Goal: Find contact information: Find contact information

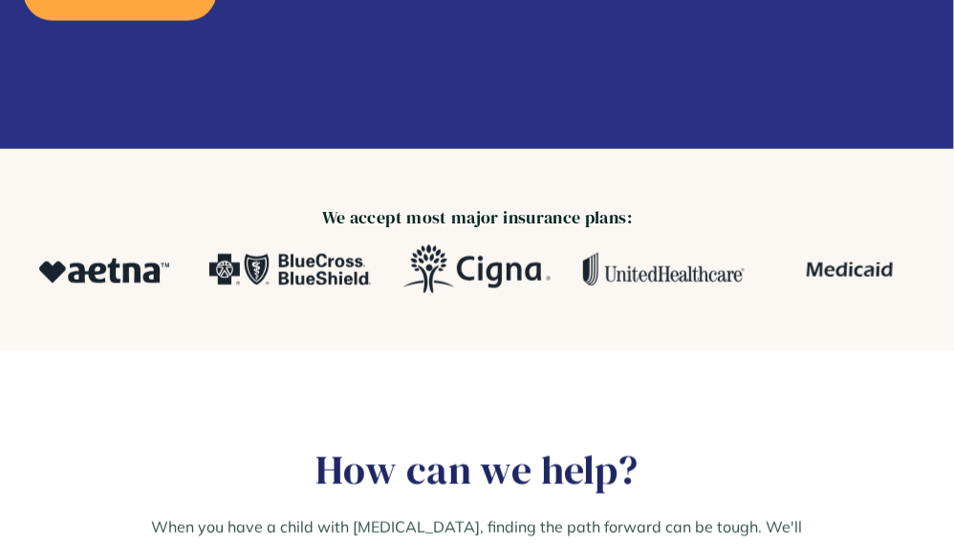
scroll to position [382, 0]
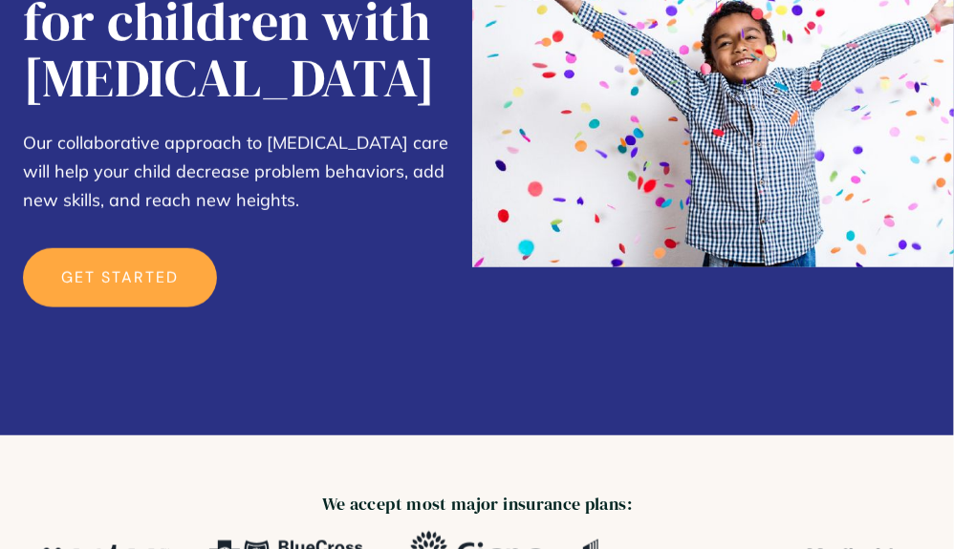
click at [154, 273] on link "get started" at bounding box center [120, 277] width 194 height 59
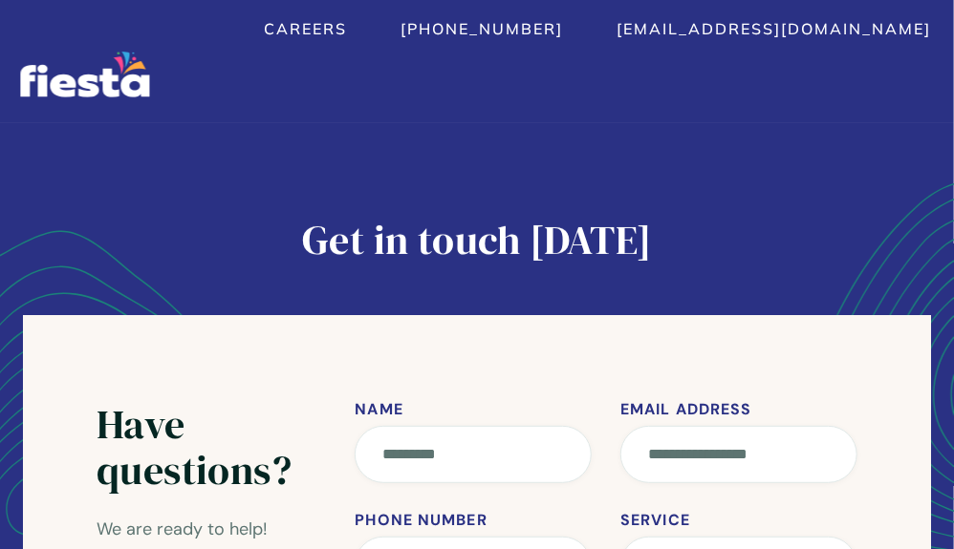
click at [91, 81] on img "home" at bounding box center [84, 75] width 129 height 46
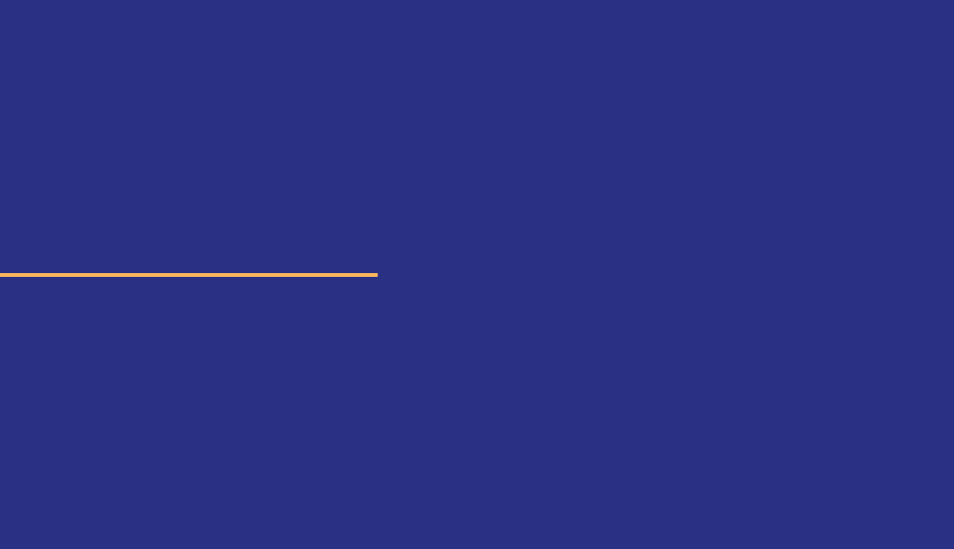
scroll to position [382, 0]
